Goal: Task Accomplishment & Management: Complete application form

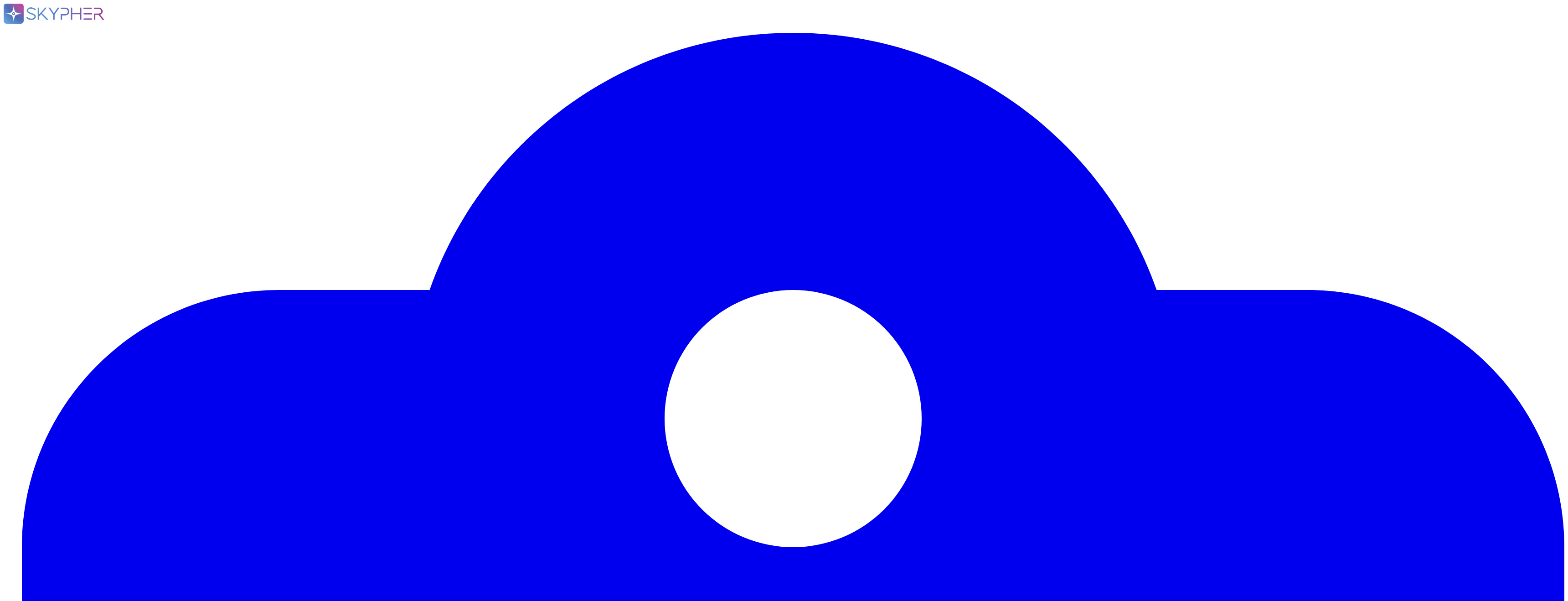
click at [19, 16] on rect at bounding box center [13, 13] width 20 height 20
type input "Suzuki"
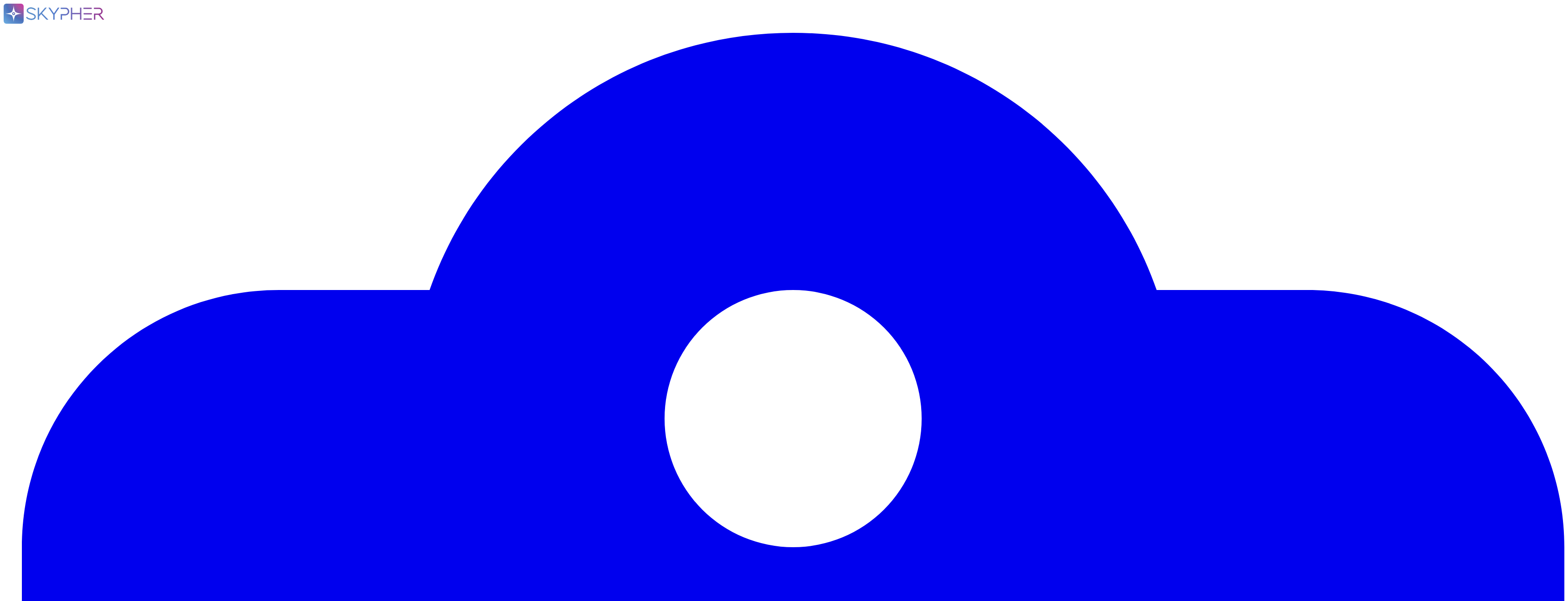
type input "[DATE]"
